Goal: Task Accomplishment & Management: Use online tool/utility

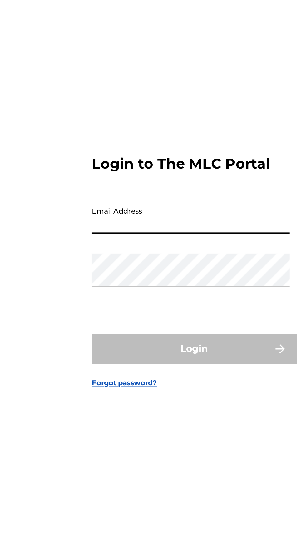
type input "[EMAIL_ADDRESS][DOMAIN_NAME]"
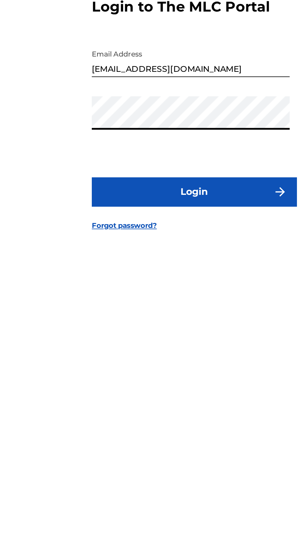
click at [168, 339] on button "Login" at bounding box center [152, 331] width 109 height 16
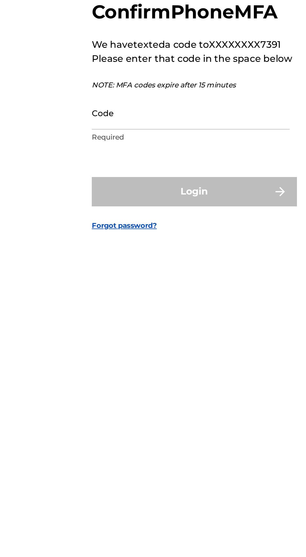
click at [126, 297] on input "Code" at bounding box center [151, 289] width 106 height 18
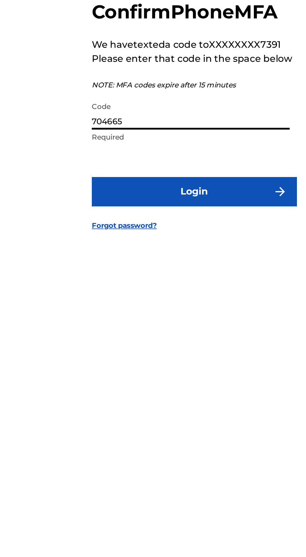
type input "704665"
click at [162, 338] on button "Login" at bounding box center [152, 331] width 109 height 16
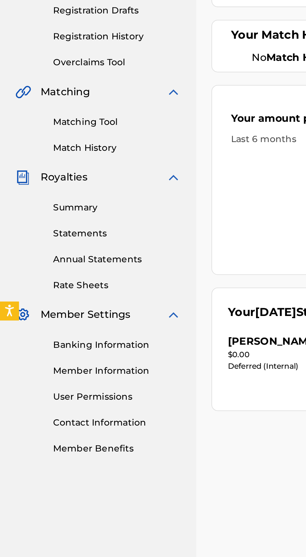
click at [49, 297] on link "Banking Information" at bounding box center [57, 295] width 63 height 7
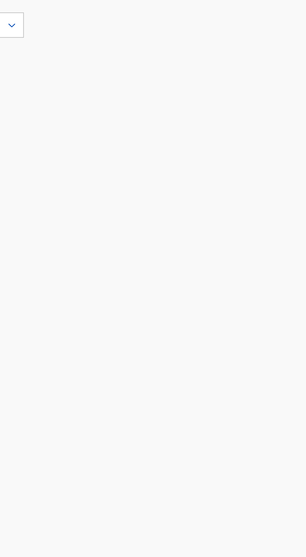
scroll to position [119, 0]
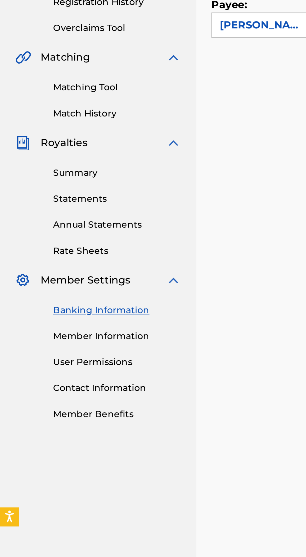
click at [37, 122] on link "Statements" at bounding box center [57, 121] width 63 height 7
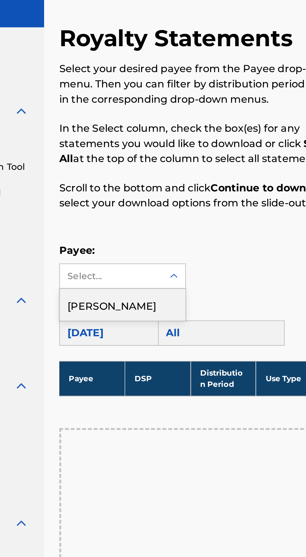
click at [122, 173] on div "[PERSON_NAME]" at bounding box center [136, 173] width 62 height 16
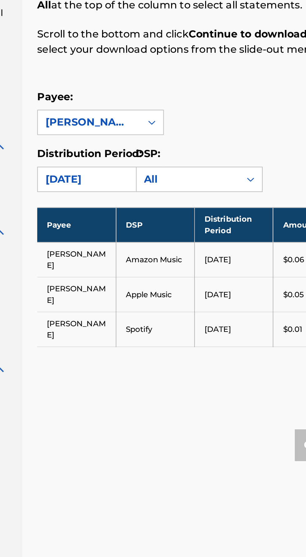
click at [165, 300] on div "Royalty Statements Select your desired payee from the Payee drop-down menu. The…" at bounding box center [201, 192] width 194 height 316
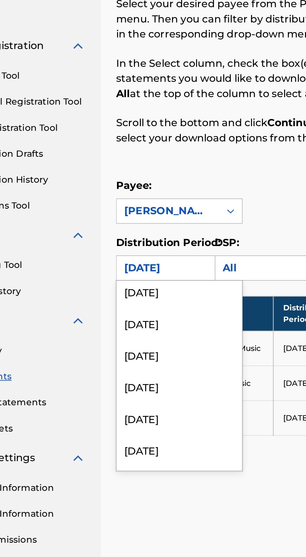
scroll to position [750, 0]
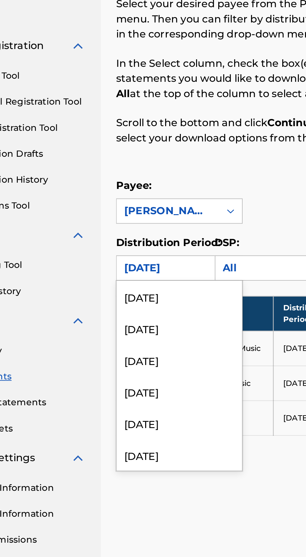
click at [125, 280] on div "[DATE]" at bounding box center [136, 279] width 62 height 16
click at [130, 262] on div "[DATE]" at bounding box center [136, 263] width 62 height 16
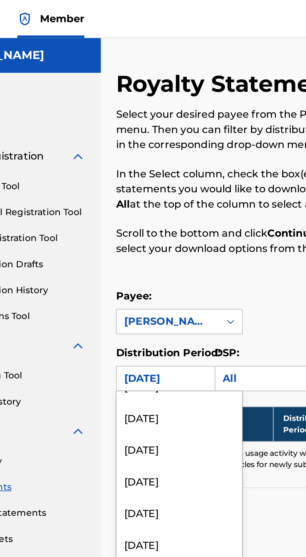
scroll to position [43, 0]
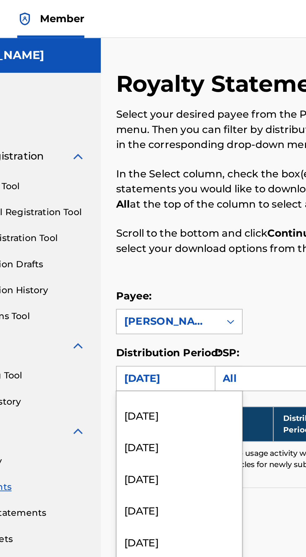
click at [126, 250] on div "[DATE]" at bounding box center [136, 252] width 62 height 16
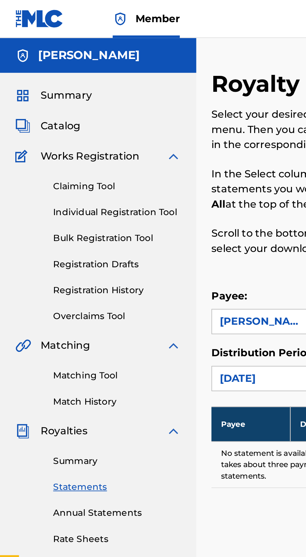
click at [38, 228] on link "Summary" at bounding box center [57, 227] width 63 height 7
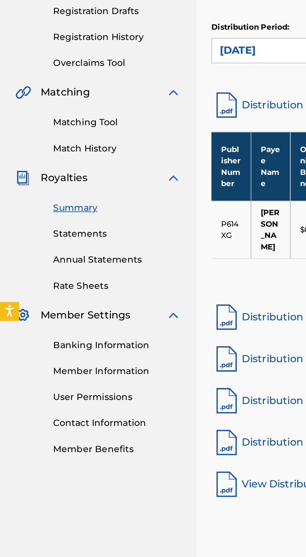
click at [65, 252] on link "Annual Statements" at bounding box center [57, 253] width 63 height 7
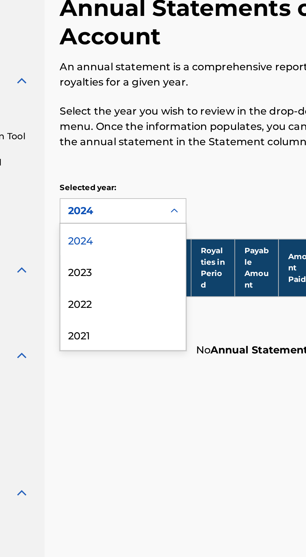
click at [121, 171] on div "2023" at bounding box center [136, 171] width 62 height 16
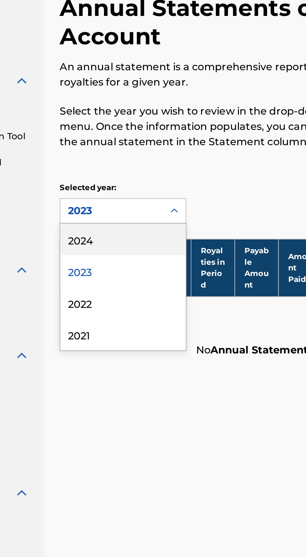
click at [120, 188] on div "2022" at bounding box center [136, 187] width 62 height 16
click at [119, 204] on div "2021" at bounding box center [136, 203] width 62 height 16
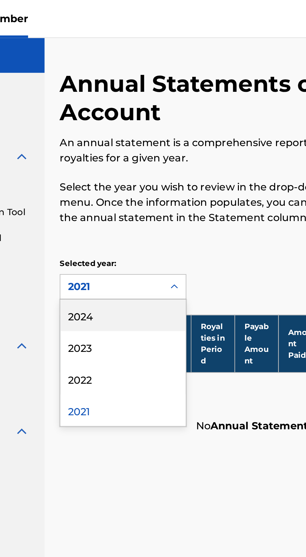
click at [145, 152] on div "2024" at bounding box center [136, 156] width 62 height 16
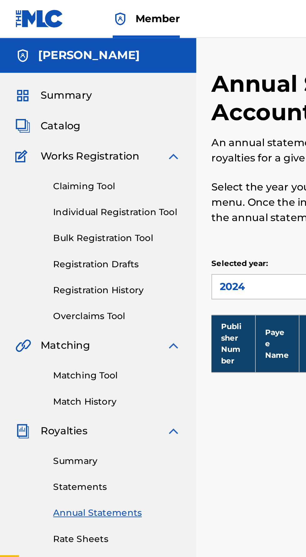
click at [32, 49] on span "Summary" at bounding box center [32, 46] width 25 height 7
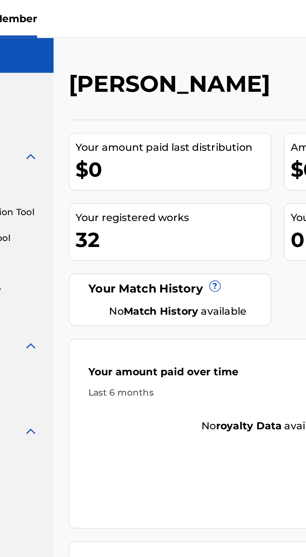
click at [176, 139] on span "?" at bounding box center [176, 141] width 5 height 5
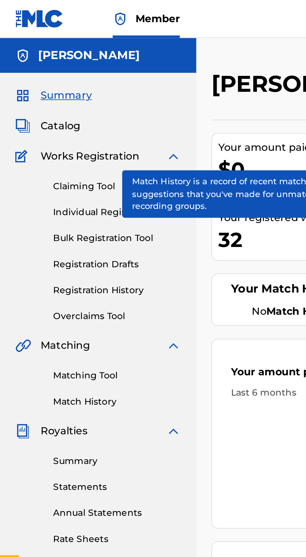
click at [43, 200] on link "Match History" at bounding box center [57, 198] width 63 height 7
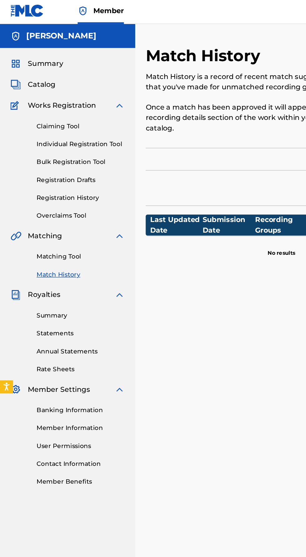
click at [36, 183] on link "Matching Tool" at bounding box center [57, 185] width 63 height 7
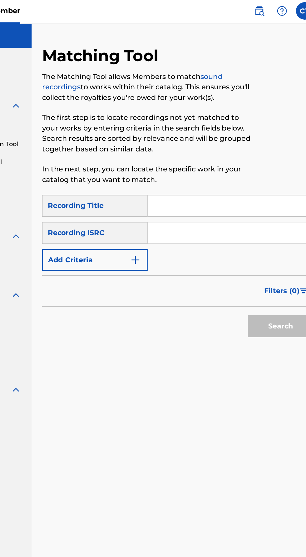
click at [202, 147] on input "Search Form" at bounding box center [239, 148] width 118 height 15
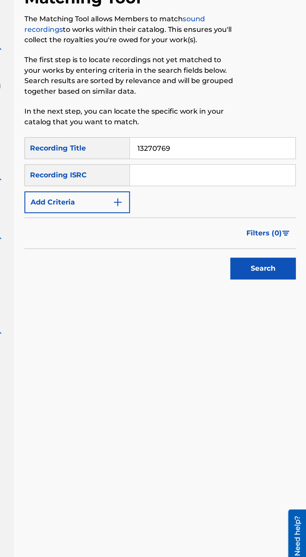
type input "13270769"
click at [194, 169] on input "Search Form" at bounding box center [239, 168] width 118 height 15
type input "13270769"
click at [228, 148] on input "13270769" at bounding box center [239, 148] width 118 height 15
type input "1"
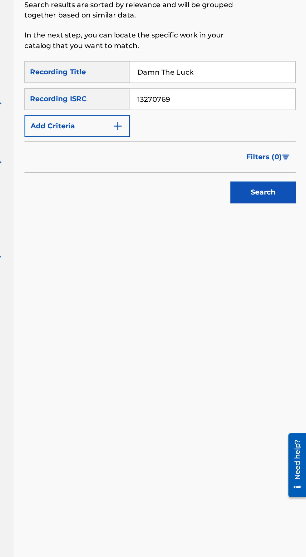
type input "Damn The Luck"
click at [277, 242] on button "Search" at bounding box center [275, 235] width 47 height 16
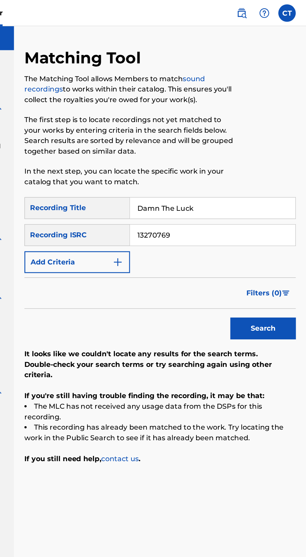
click at [291, 10] on label at bounding box center [292, 9] width 12 height 12
click at [292, 9] on input "CT Cas [PERSON_NAME] [EMAIL_ADDRESS][DOMAIN_NAME] Notification Preferences Prof…" at bounding box center [292, 9] width 0 height 0
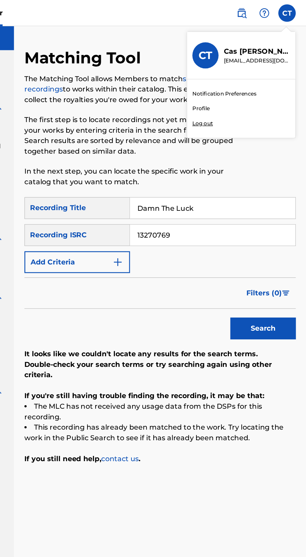
click at [116, 62] on link "sound recordings" at bounding box center [168, 59] width 129 height 13
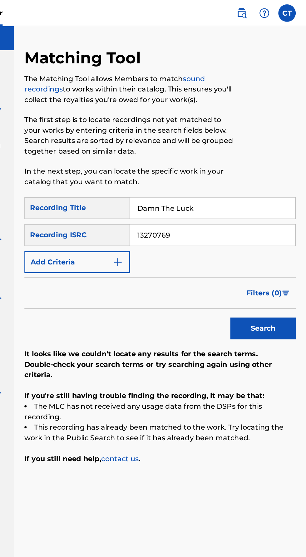
click at [229, 55] on link "sound recordings" at bounding box center [168, 59] width 129 height 13
click at [228, 55] on link "sound recordings" at bounding box center [168, 59] width 129 height 13
